Goal: Transaction & Acquisition: Subscribe to service/newsletter

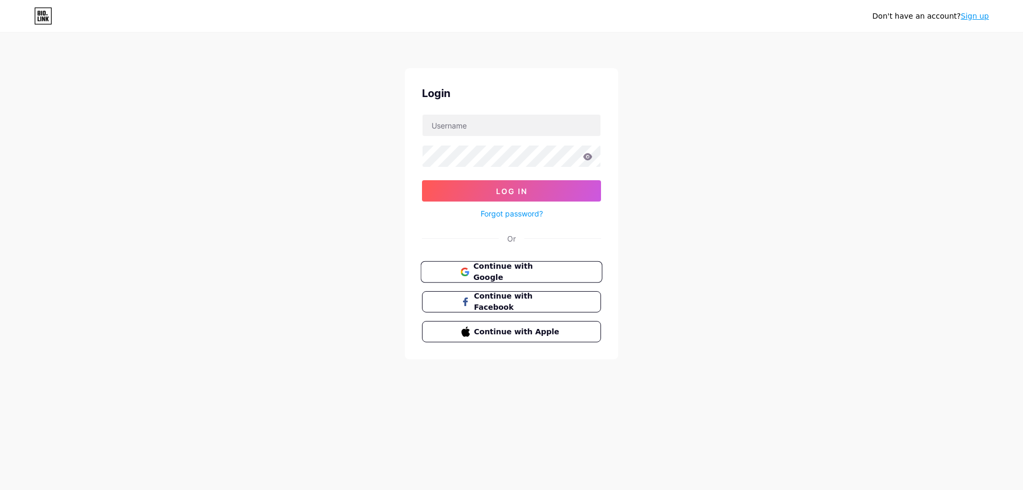
click at [521, 269] on span "Continue with Google" at bounding box center [517, 272] width 89 height 23
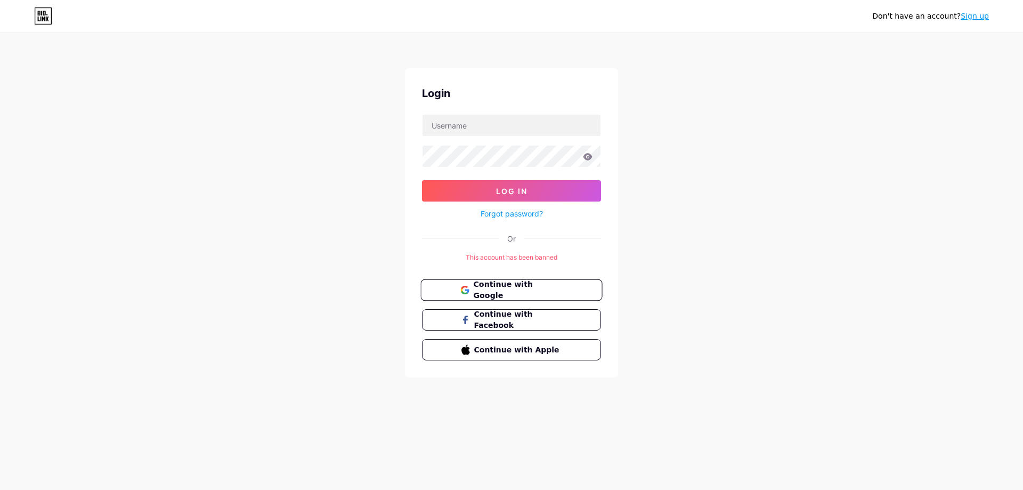
click at [536, 292] on span "Continue with Google" at bounding box center [517, 290] width 89 height 23
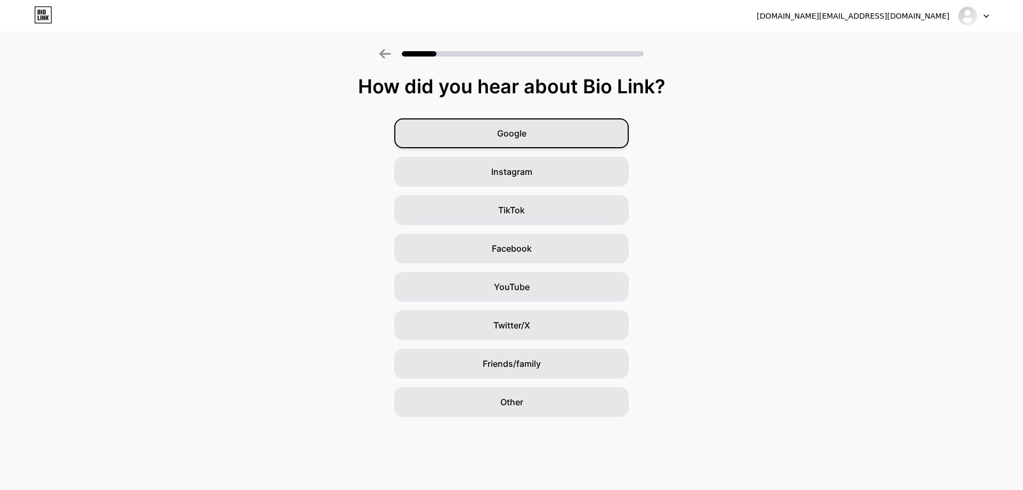
click at [552, 127] on div "Google" at bounding box center [511, 133] width 234 height 30
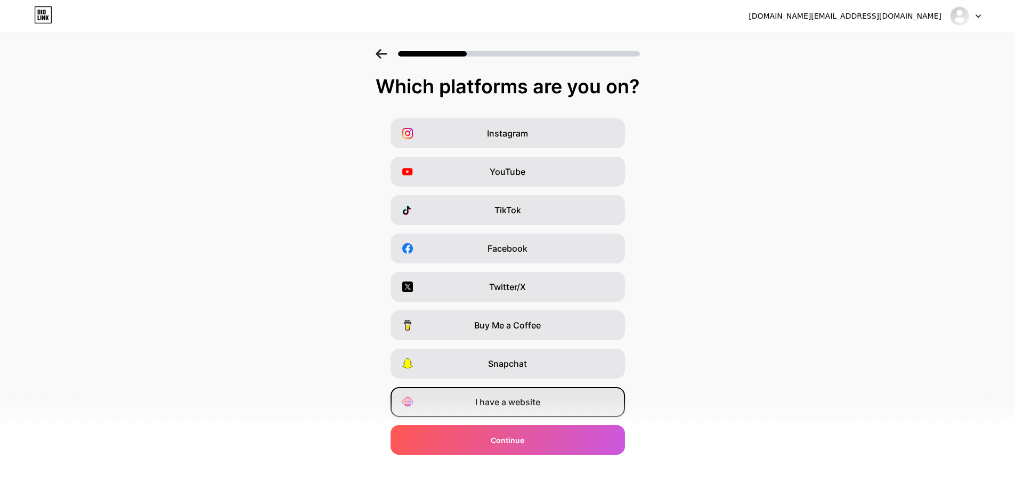
click at [556, 407] on div "I have a website" at bounding box center [508, 402] width 234 height 30
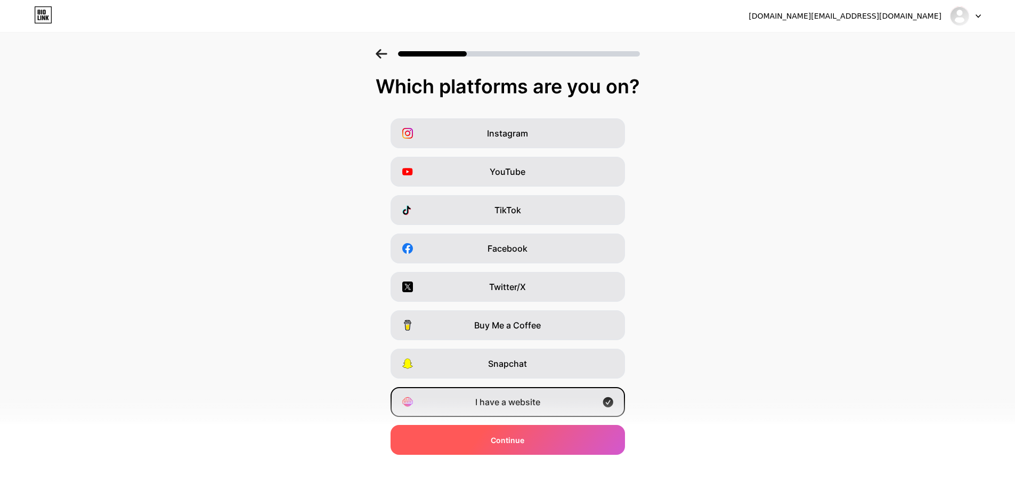
click at [557, 438] on div "Continue" at bounding box center [508, 440] width 234 height 30
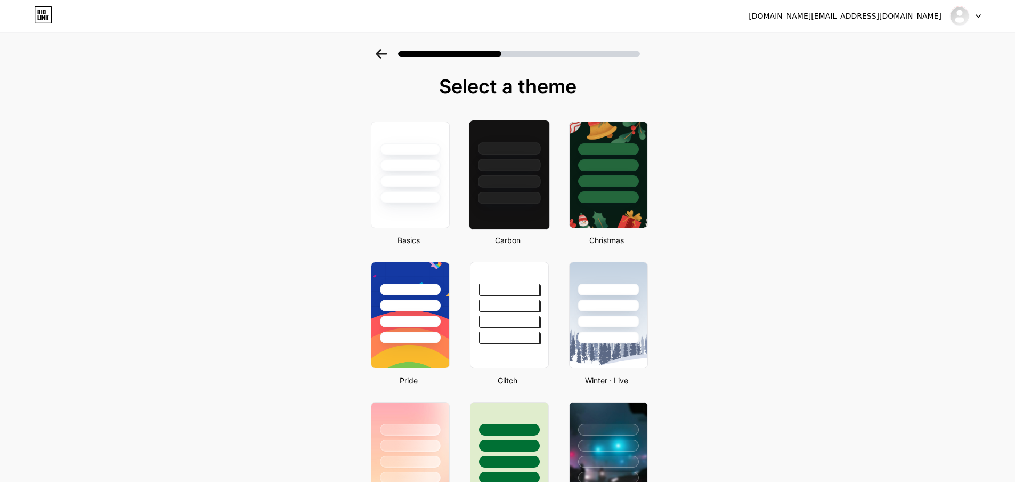
click at [502, 192] on div at bounding box center [509, 198] width 62 height 12
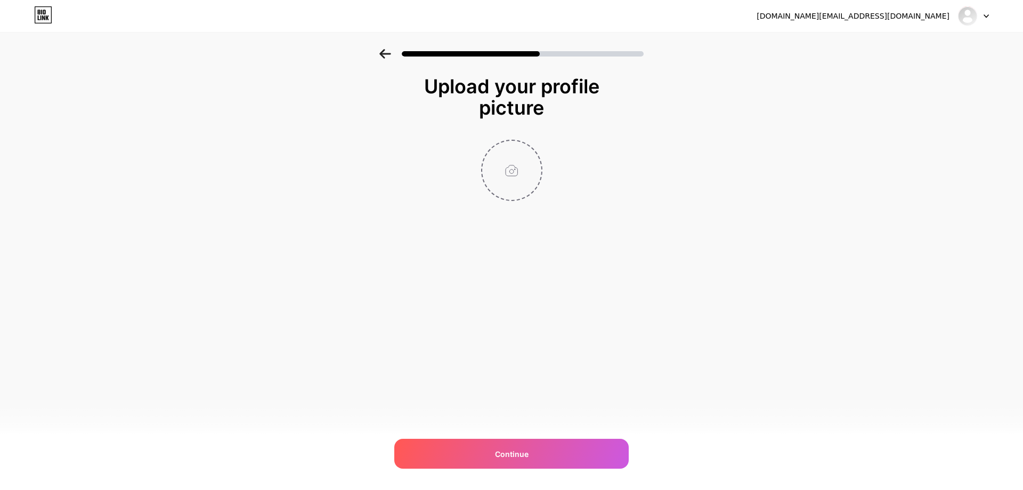
click at [500, 164] on input "file" at bounding box center [511, 170] width 59 height 59
type input "C:\fakepath\jawara.jpg"
click at [535, 145] on icon at bounding box center [536, 147] width 13 height 13
click at [518, 166] on input "file" at bounding box center [511, 170] width 59 height 59
type input "C:\fakepath\1000 copy.jpg"
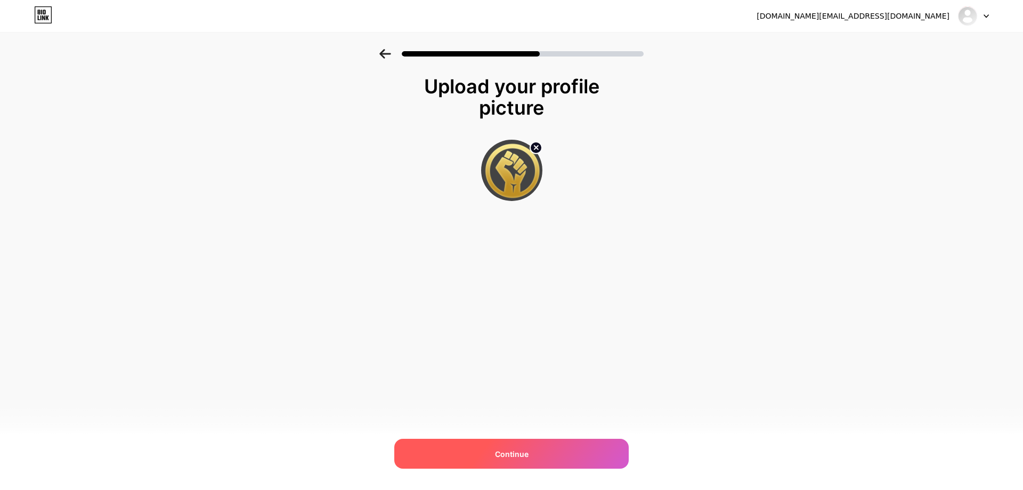
click at [538, 444] on div "Continue" at bounding box center [511, 454] width 234 height 30
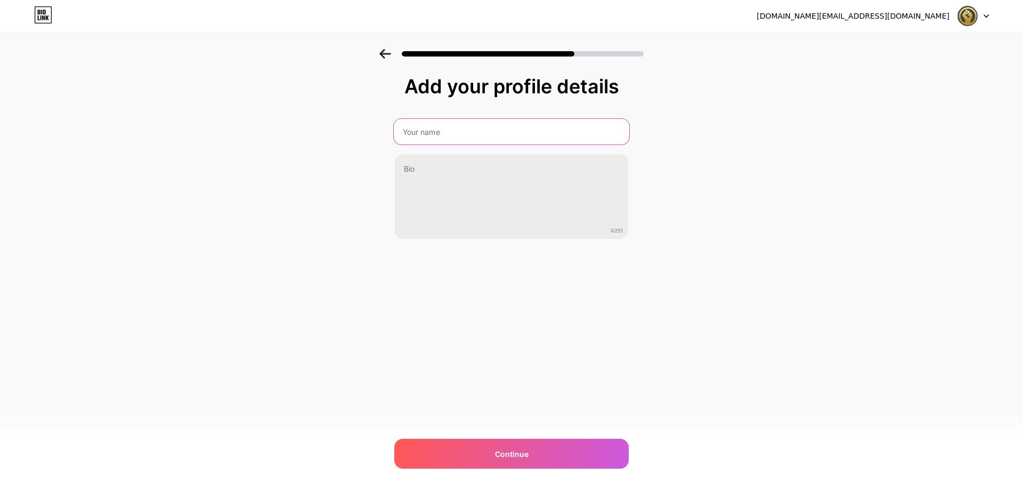
click at [483, 128] on input "text" at bounding box center [512, 132] width 236 height 26
type input "JAWARA338"
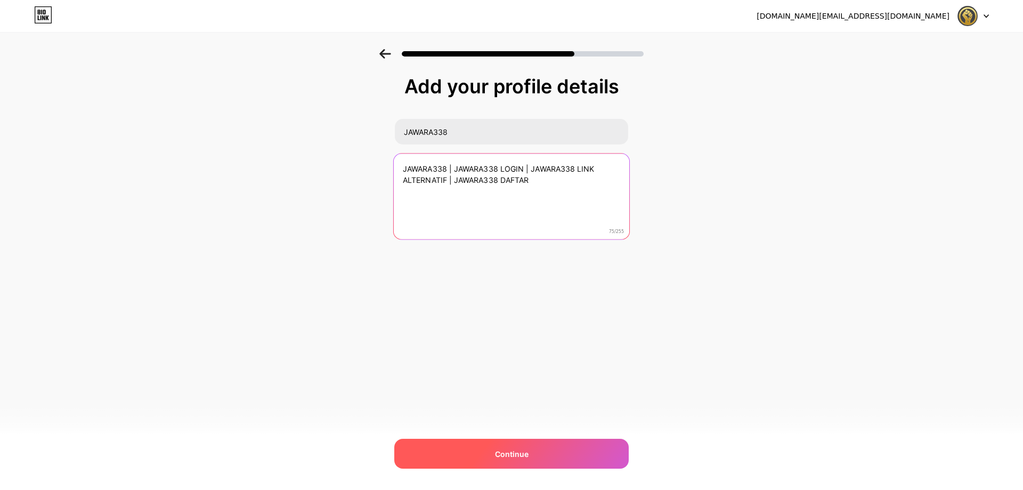
type textarea "JAWARA338 | JAWARA338 LOGIN | JAWARA338 LINK ALTERNATIF | JAWARA338 DAFTAR"
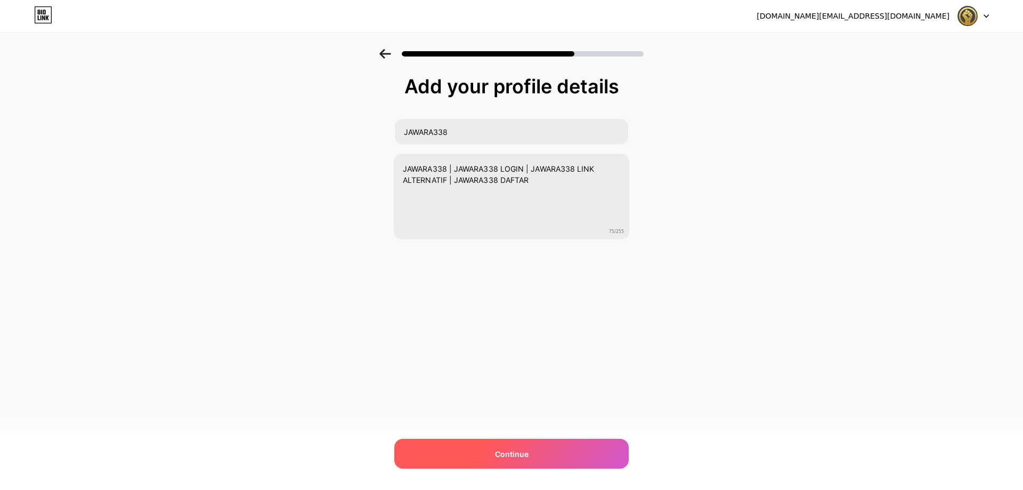
click at [549, 456] on div "Continue" at bounding box center [511, 454] width 234 height 30
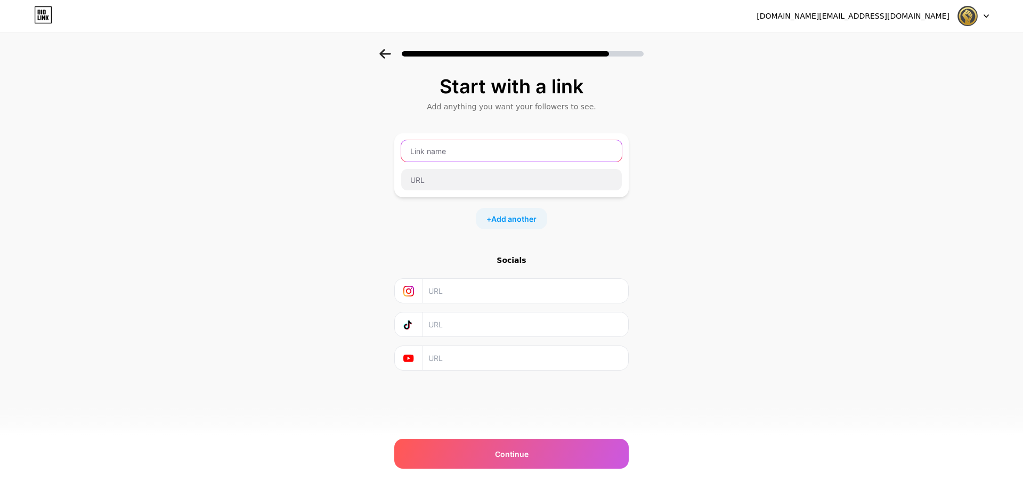
drag, startPoint x: 491, startPoint y: 150, endPoint x: 801, endPoint y: 166, distance: 310.0
click at [492, 150] on input "text" at bounding box center [511, 150] width 221 height 21
paste input "JAWARA338 LOGIN"
type input "JAWARA338 LOGIN"
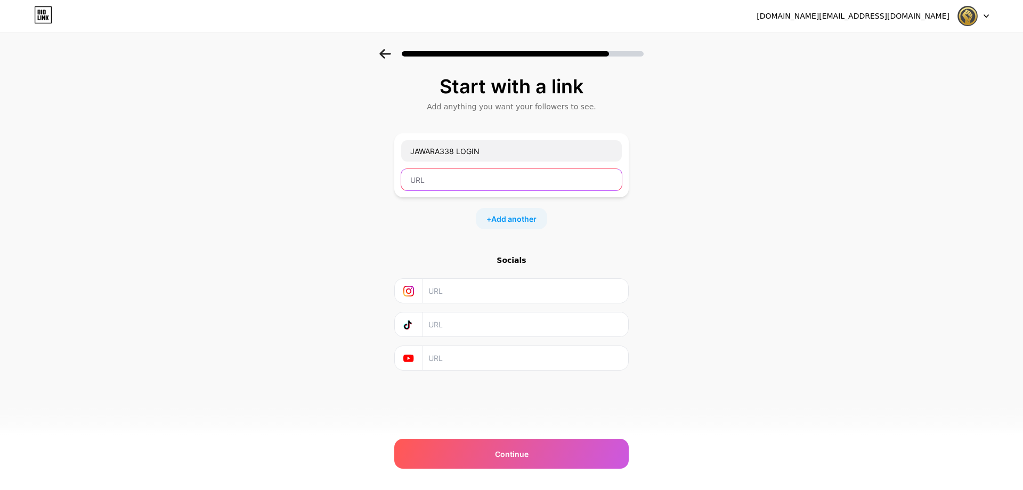
click at [520, 186] on input "text" at bounding box center [511, 179] width 221 height 21
paste input "[URL][DOMAIN_NAME]"
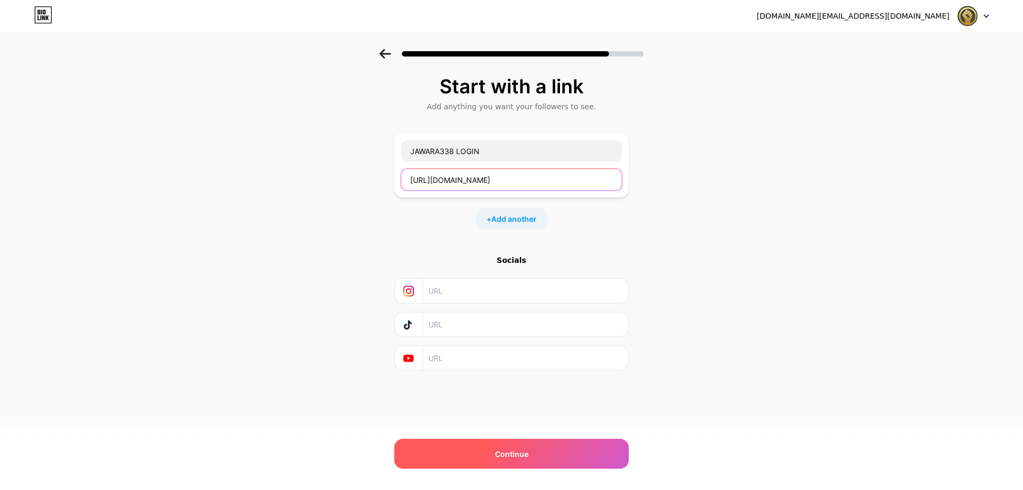
type input "[URL][DOMAIN_NAME]"
click at [531, 449] on div "Continue" at bounding box center [511, 454] width 234 height 30
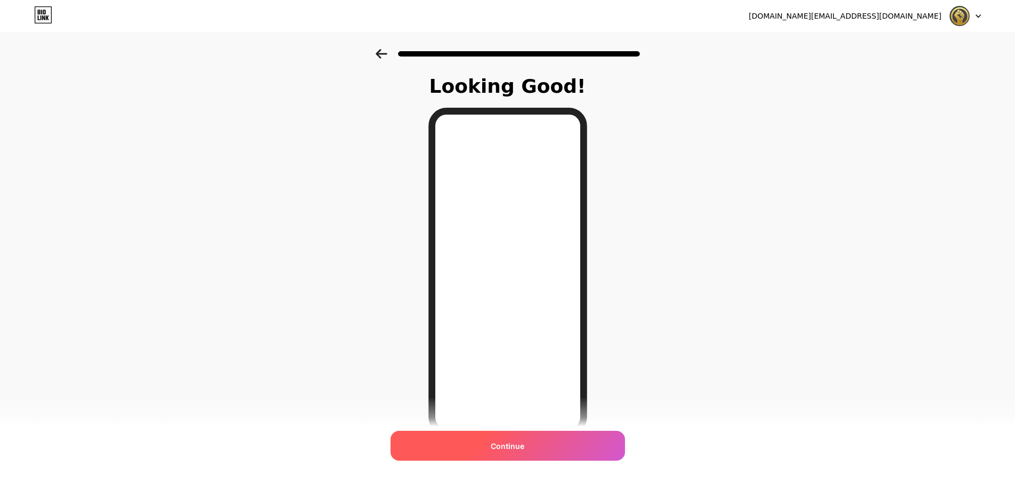
click at [539, 452] on div "Continue" at bounding box center [508, 446] width 234 height 30
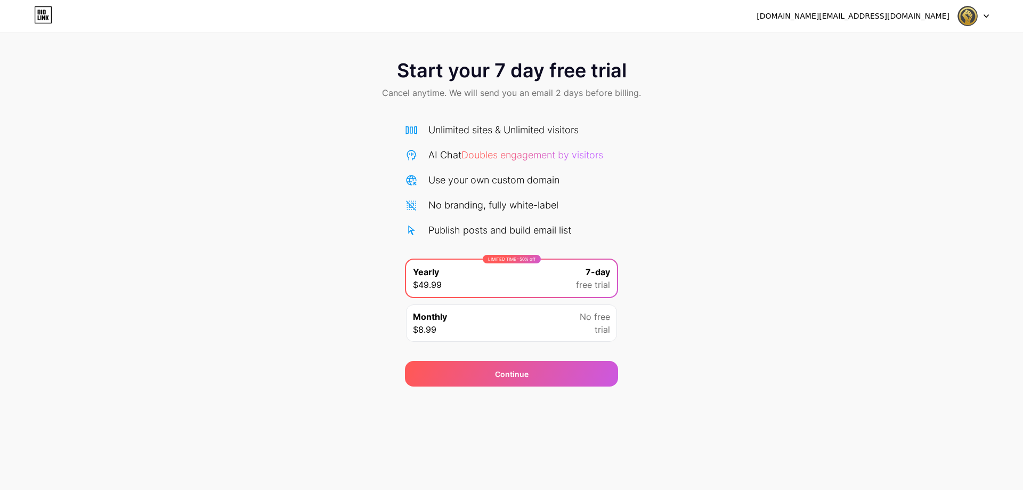
click at [546, 328] on div "Monthly $8.99 No free trial" at bounding box center [511, 322] width 211 height 37
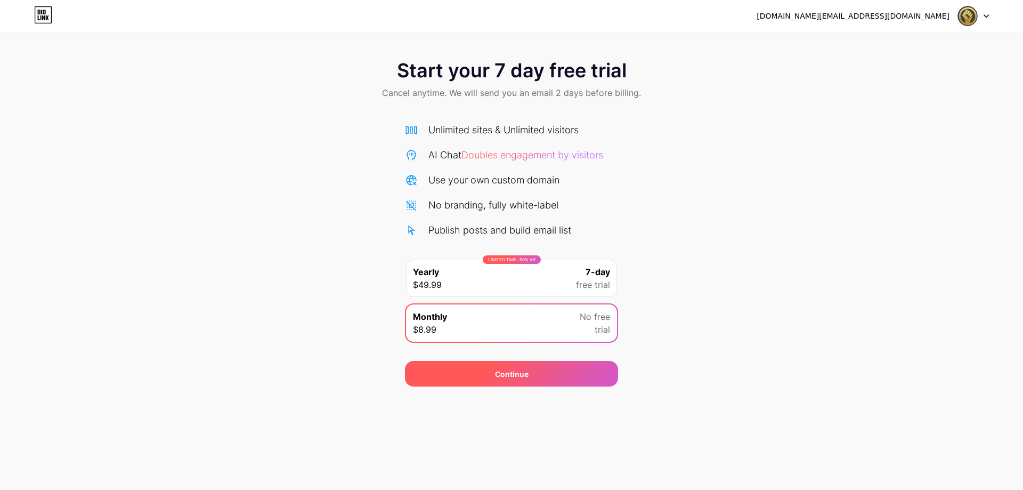
click at [532, 369] on div "Continue" at bounding box center [511, 374] width 213 height 26
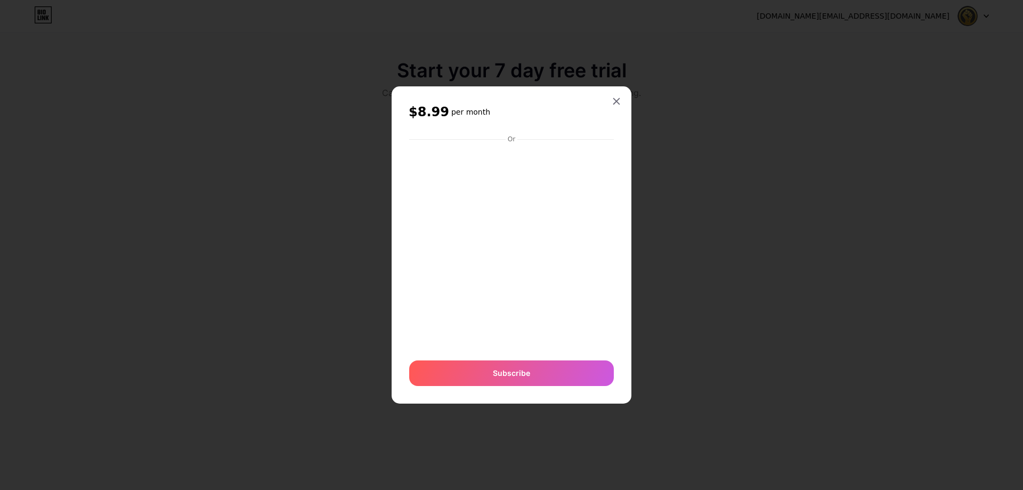
click at [613, 100] on icon at bounding box center [616, 101] width 9 height 9
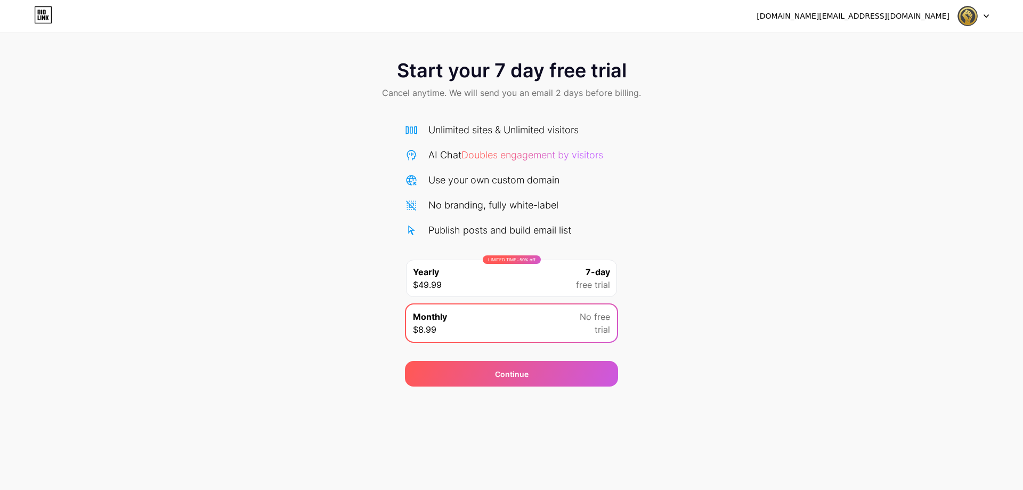
click at [41, 7] on icon at bounding box center [43, 15] width 17 height 17
click at [530, 152] on span "Doubles engagement by visitors" at bounding box center [533, 154] width 142 height 11
click at [529, 152] on span "Doubles engagement by visitors" at bounding box center [533, 154] width 142 height 11
